Goal: Transaction & Acquisition: Purchase product/service

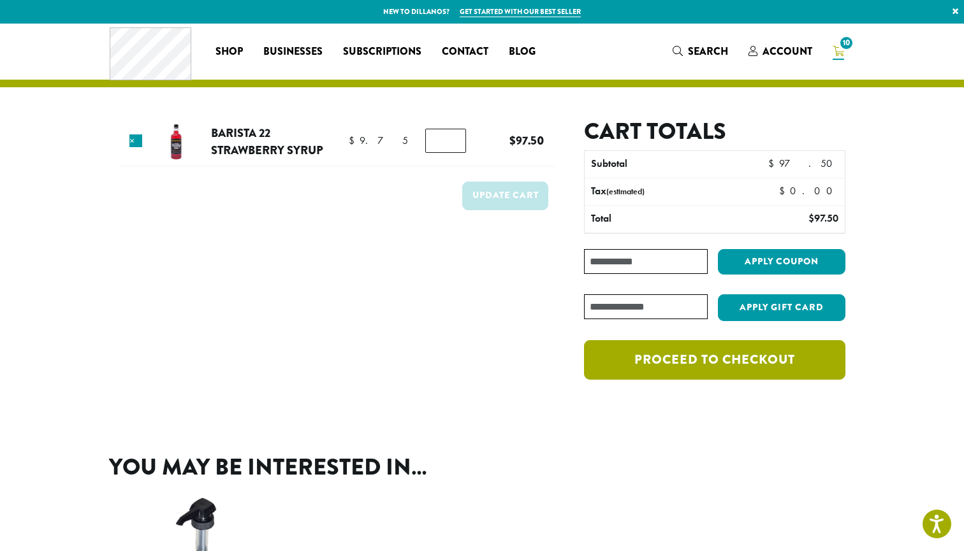
click at [733, 361] on link "Proceed to checkout" at bounding box center [714, 360] width 261 height 40
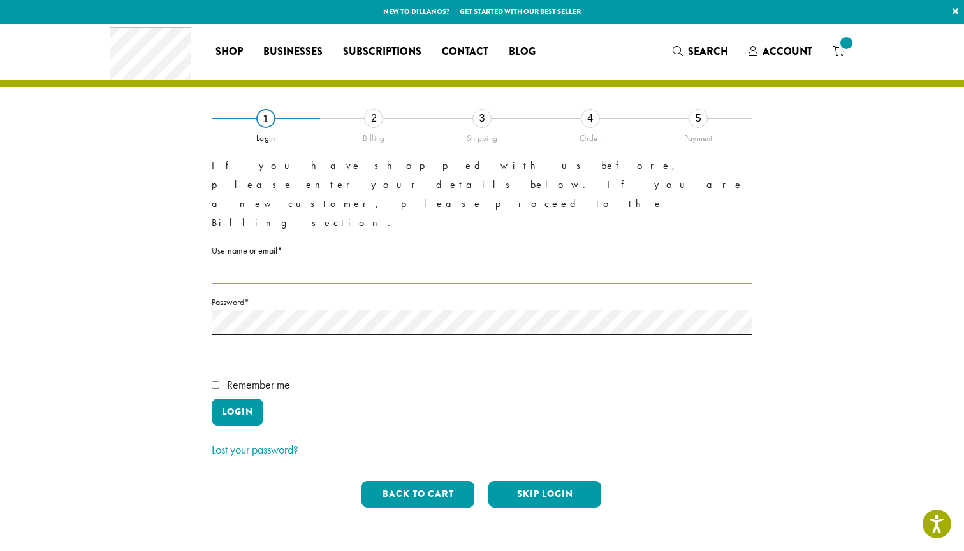
type input "**********"
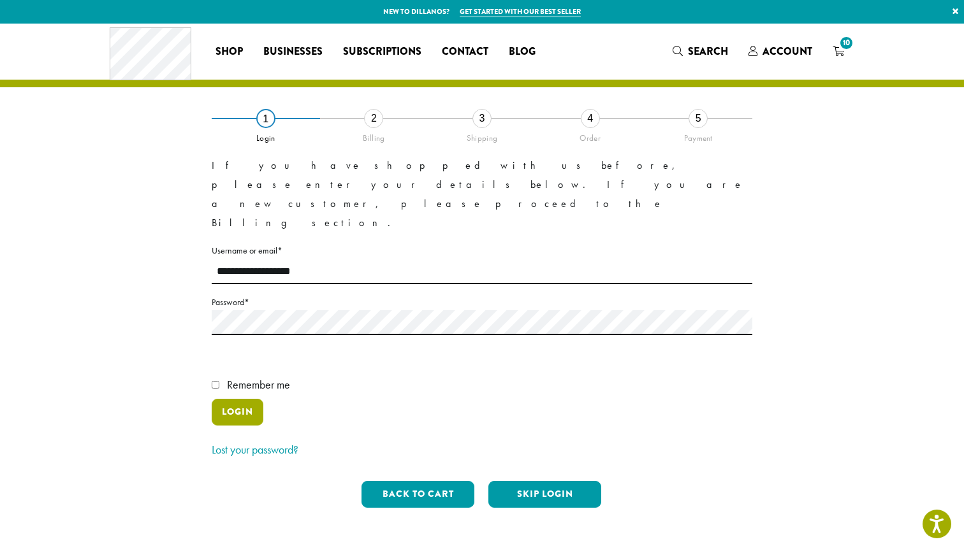
click at [232, 399] on button "Login" at bounding box center [238, 412] width 52 height 27
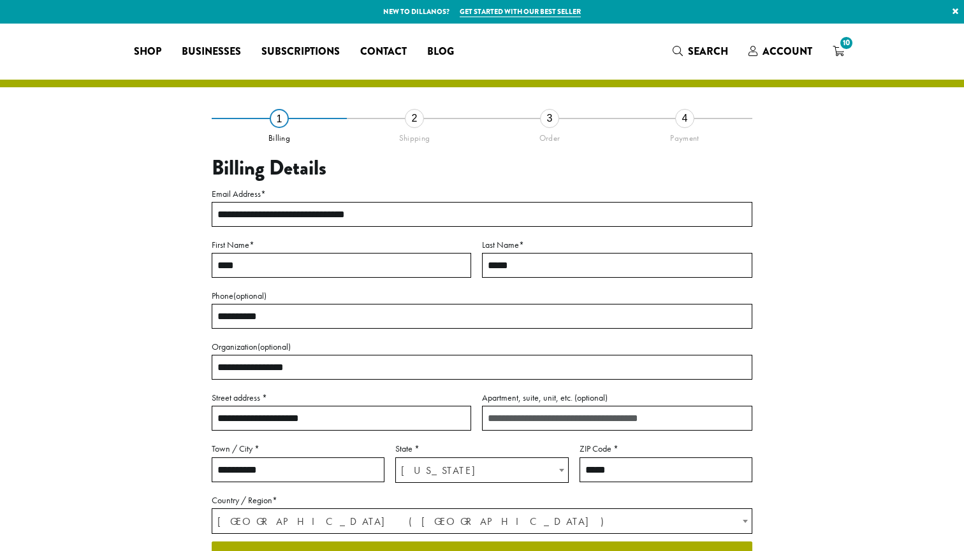
select select "**"
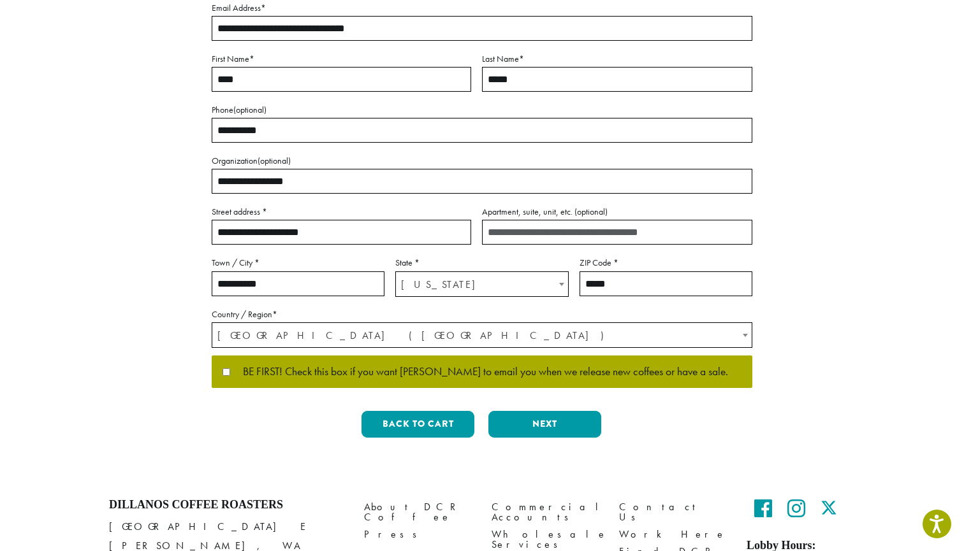
scroll to position [215, 0]
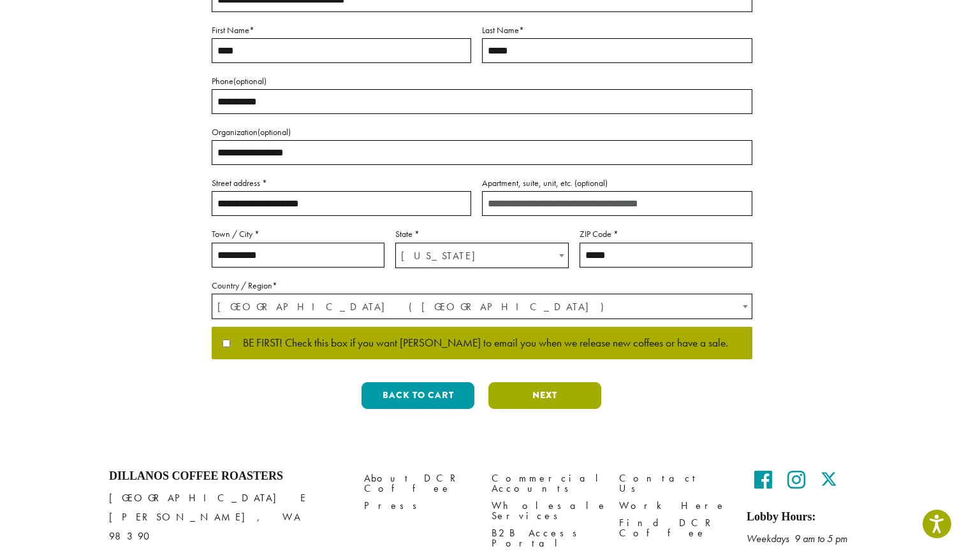
click at [519, 396] on button "Next" at bounding box center [544, 395] width 113 height 27
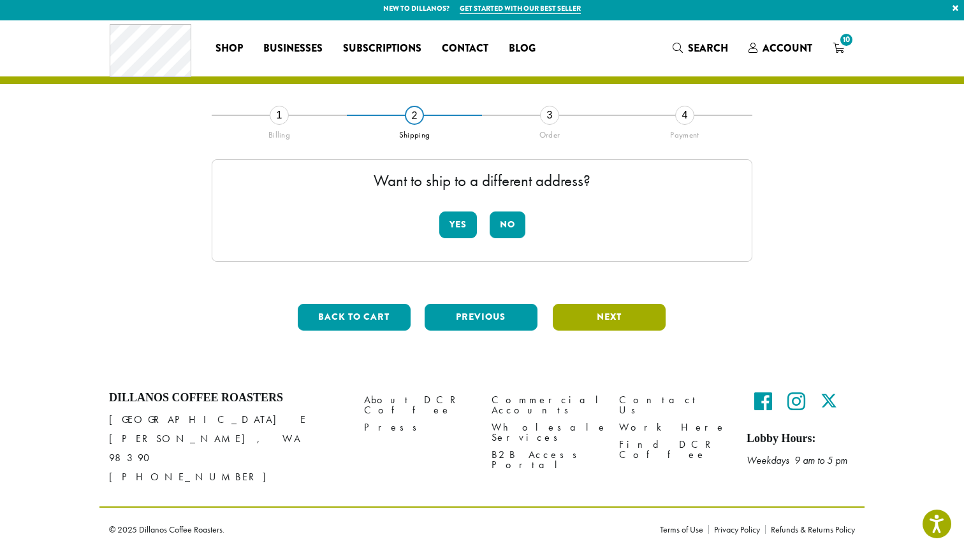
scroll to position [0, 0]
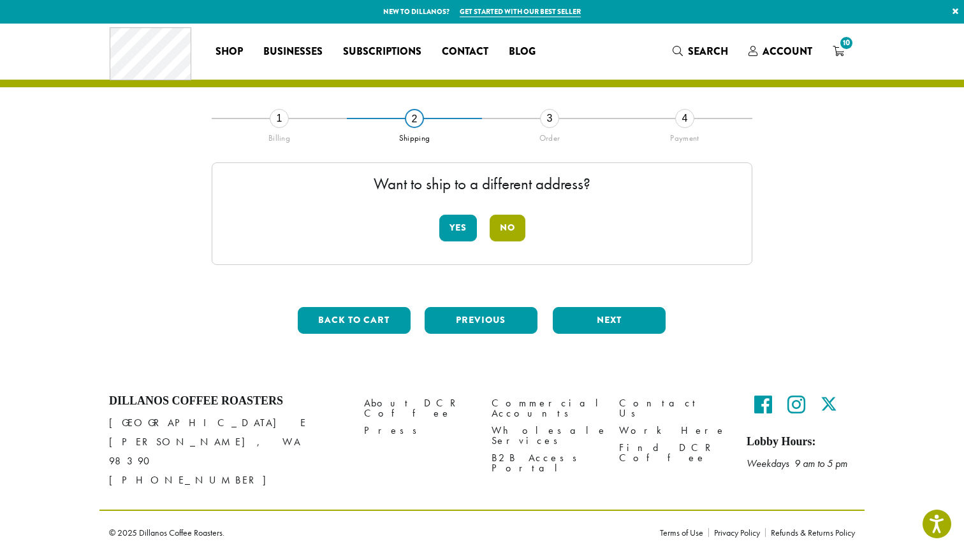
click at [507, 225] on button "No" at bounding box center [508, 228] width 36 height 27
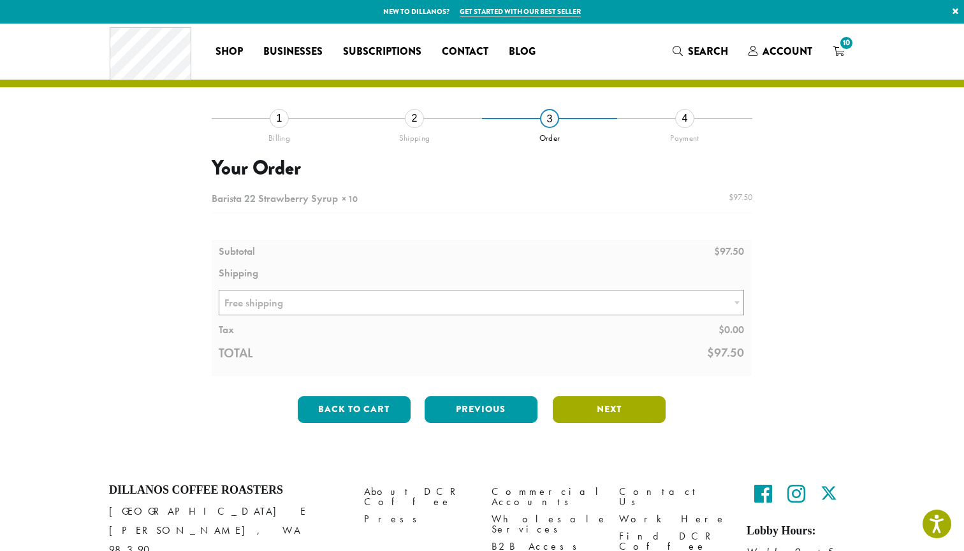
click at [577, 410] on button "Next" at bounding box center [609, 410] width 113 height 27
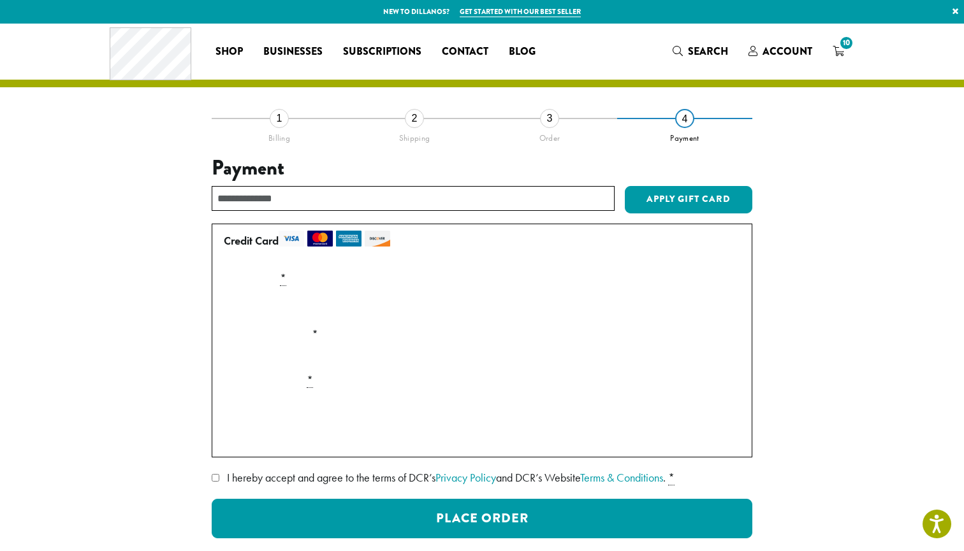
click at [431, 318] on div "Payment Info" at bounding box center [482, 307] width 527 height 36
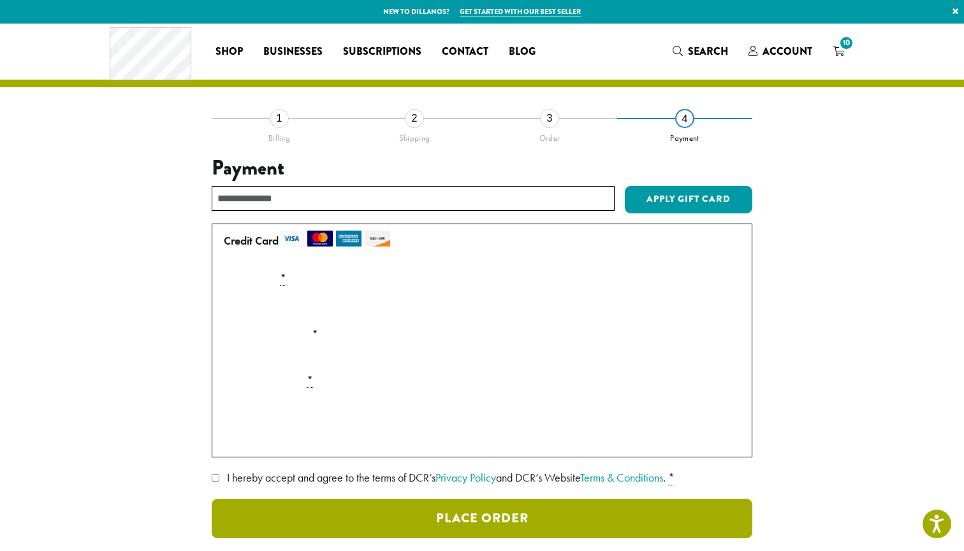
click at [437, 516] on button "Place Order" at bounding box center [482, 519] width 541 height 40
